Goal: Task Accomplishment & Management: Complete application form

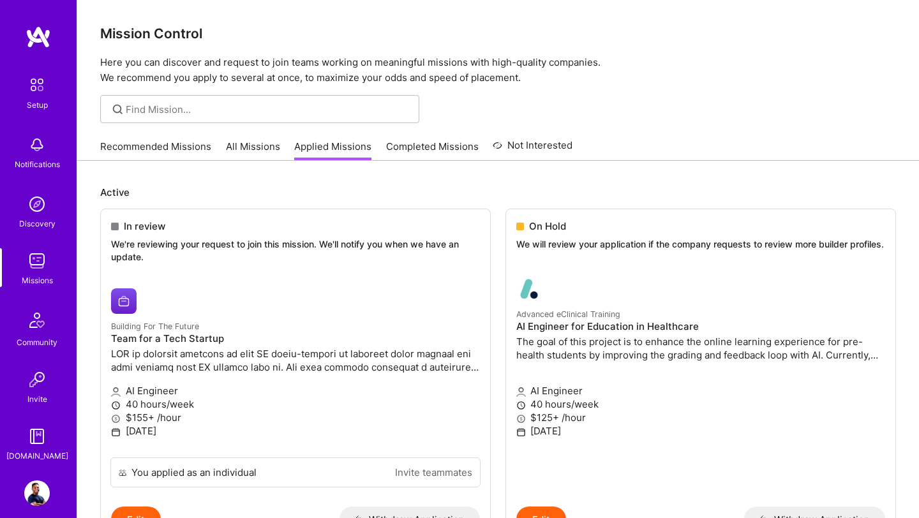
scroll to position [485, 0]
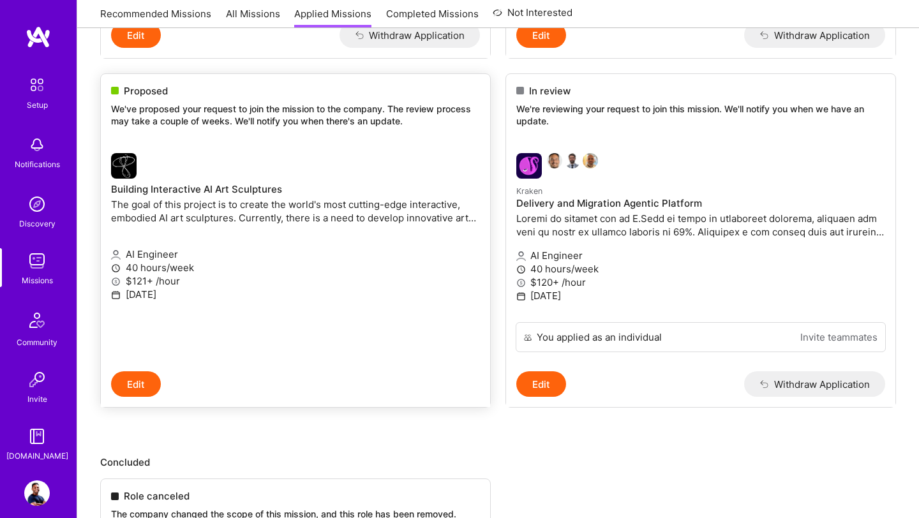
click at [146, 93] on span "Proposed" at bounding box center [146, 90] width 44 height 13
click at [146, 94] on span "Proposed" at bounding box center [146, 90] width 44 height 13
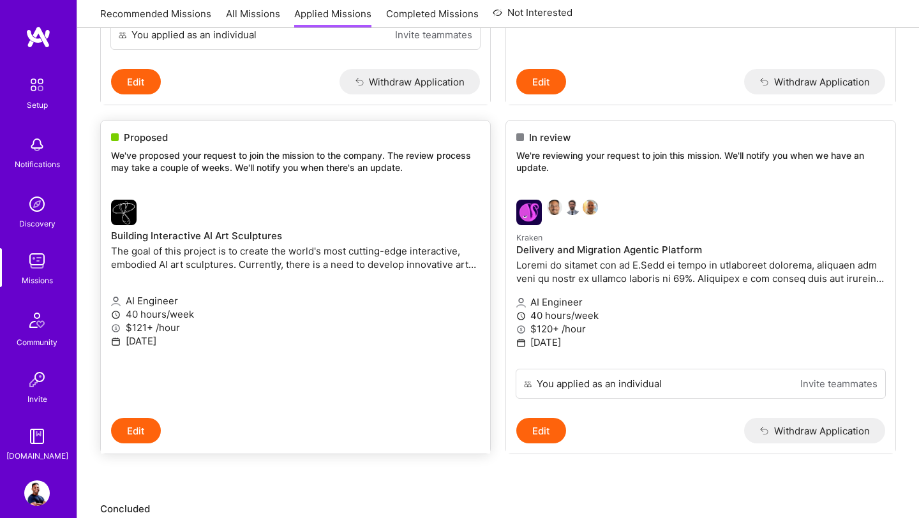
scroll to position [420, 0]
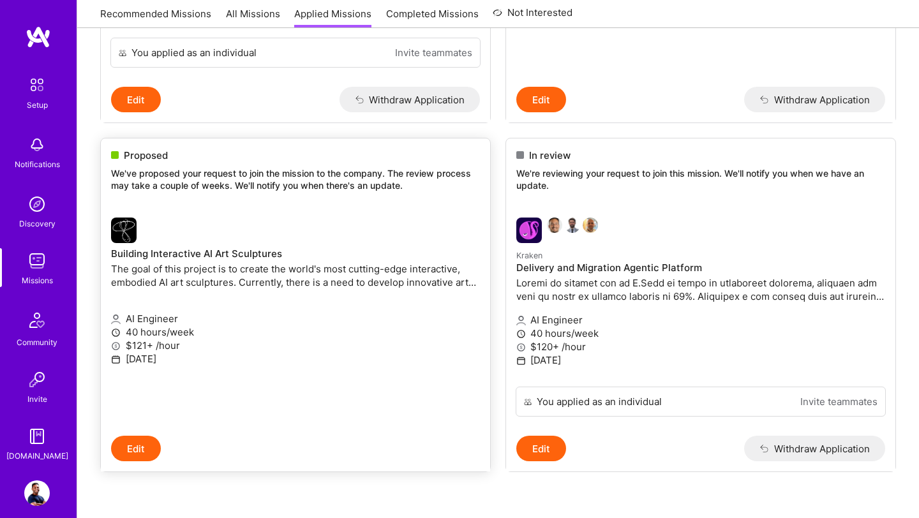
click at [144, 356] on p "[DATE]" at bounding box center [295, 358] width 369 height 13
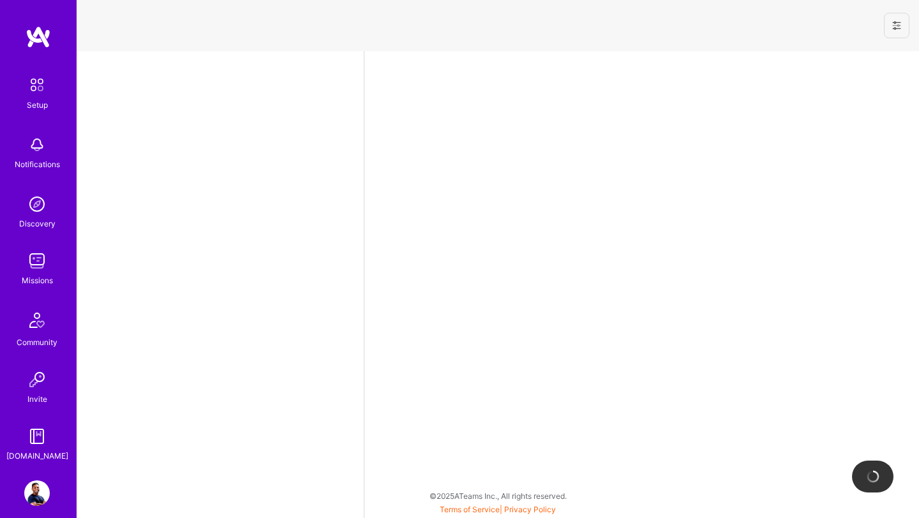
select select "US"
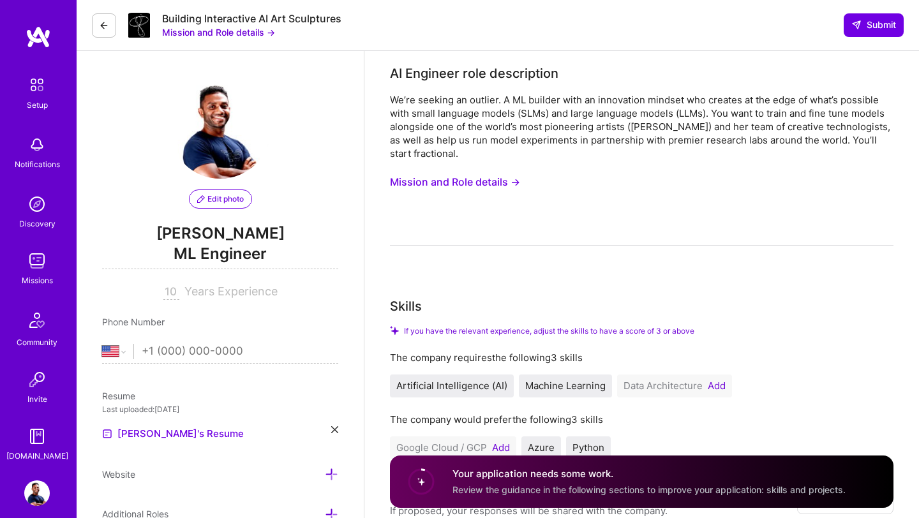
click at [106, 24] on icon at bounding box center [104, 25] width 10 height 10
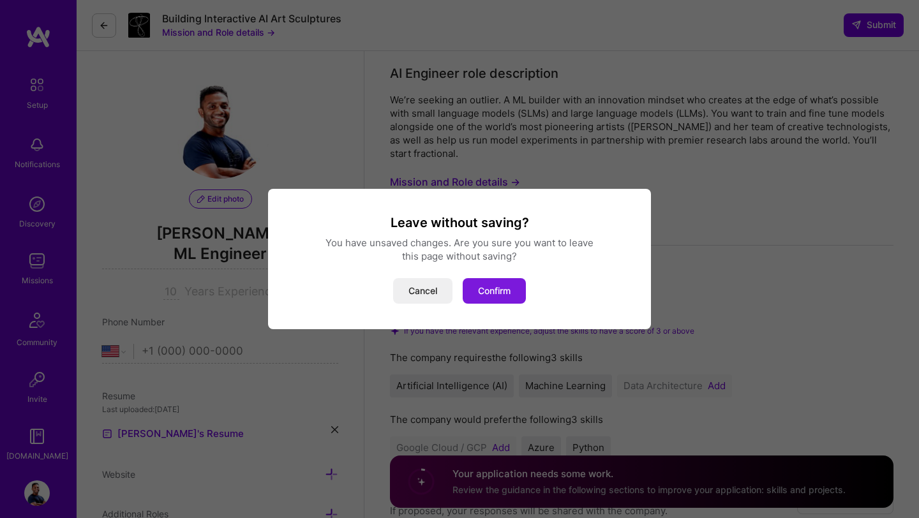
click at [472, 292] on button "Confirm" at bounding box center [494, 291] width 63 height 26
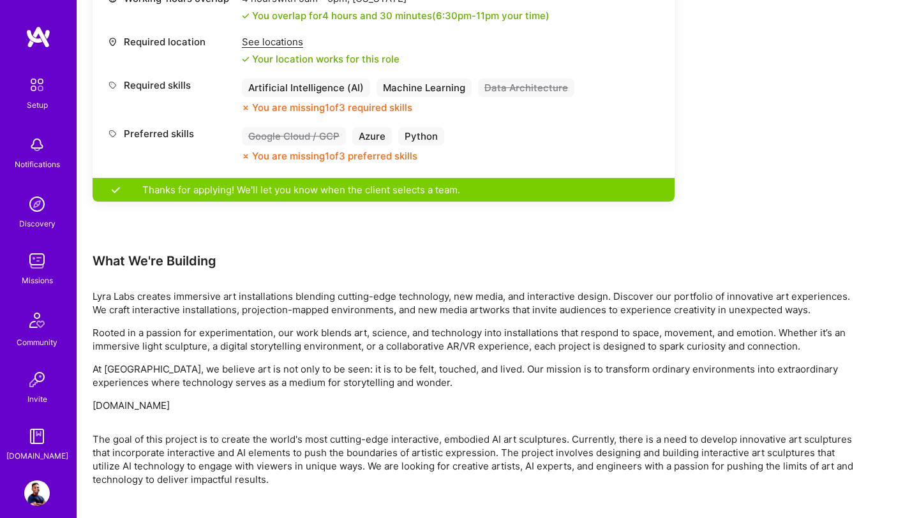
scroll to position [604, 0]
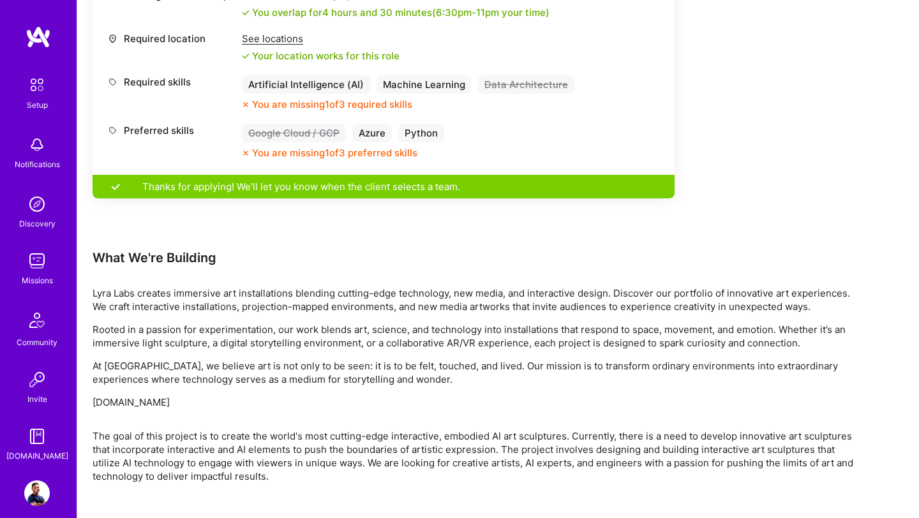
click at [330, 180] on div "Thanks for applying! We'll let you know when the client selects a team." at bounding box center [384, 187] width 582 height 24
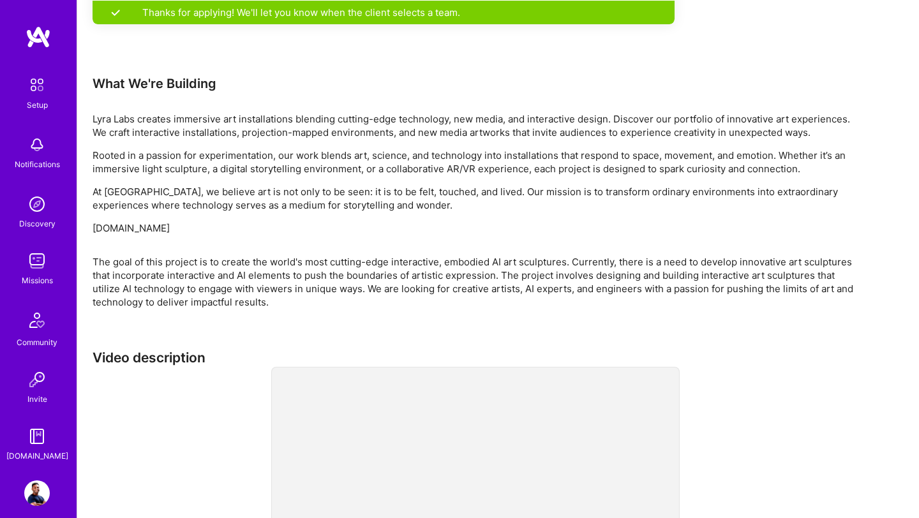
scroll to position [909, 0]
